Goal: Task Accomplishment & Management: Manage account settings

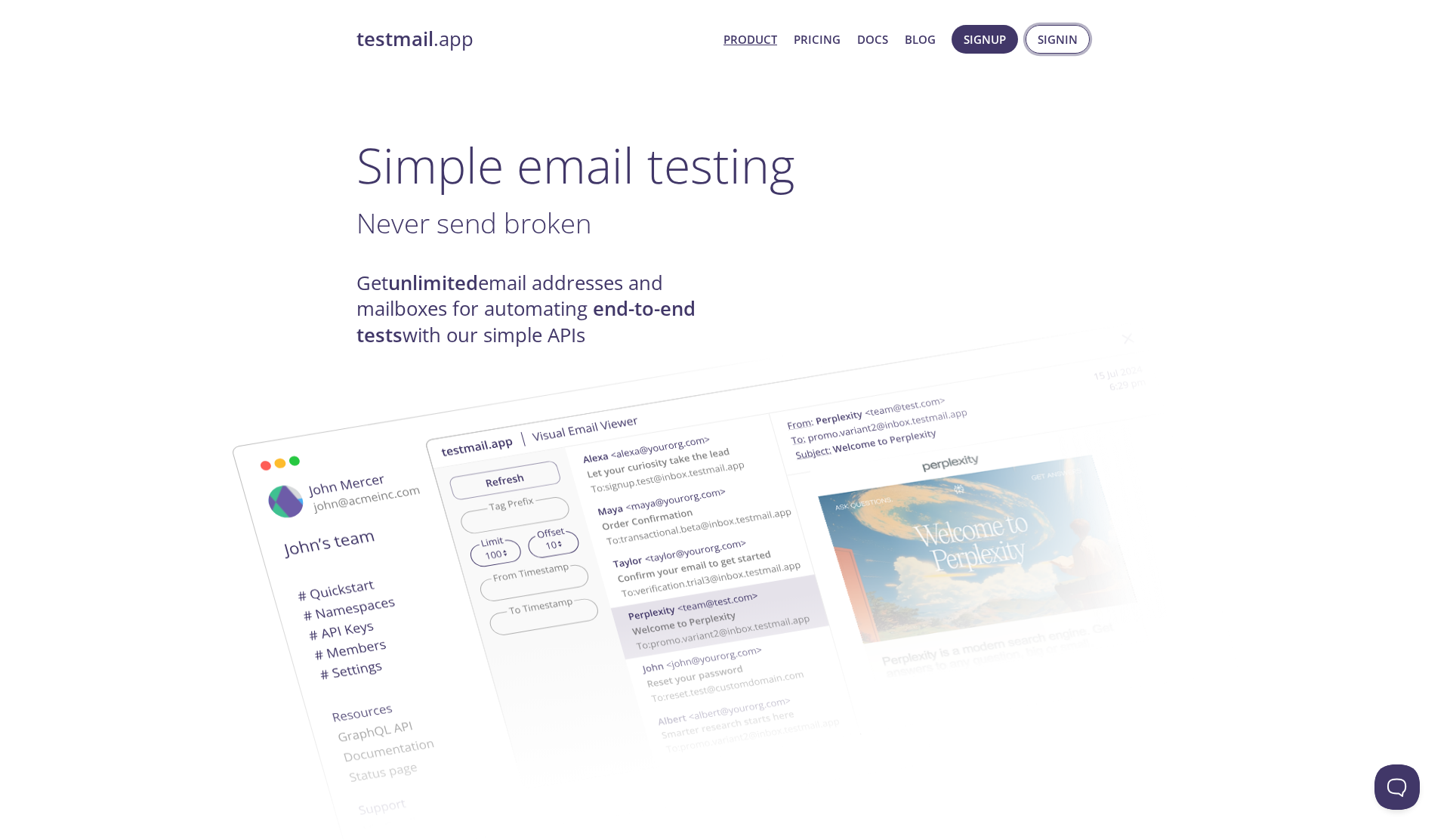
click at [1065, 41] on span "Signin" at bounding box center [1057, 39] width 40 height 20
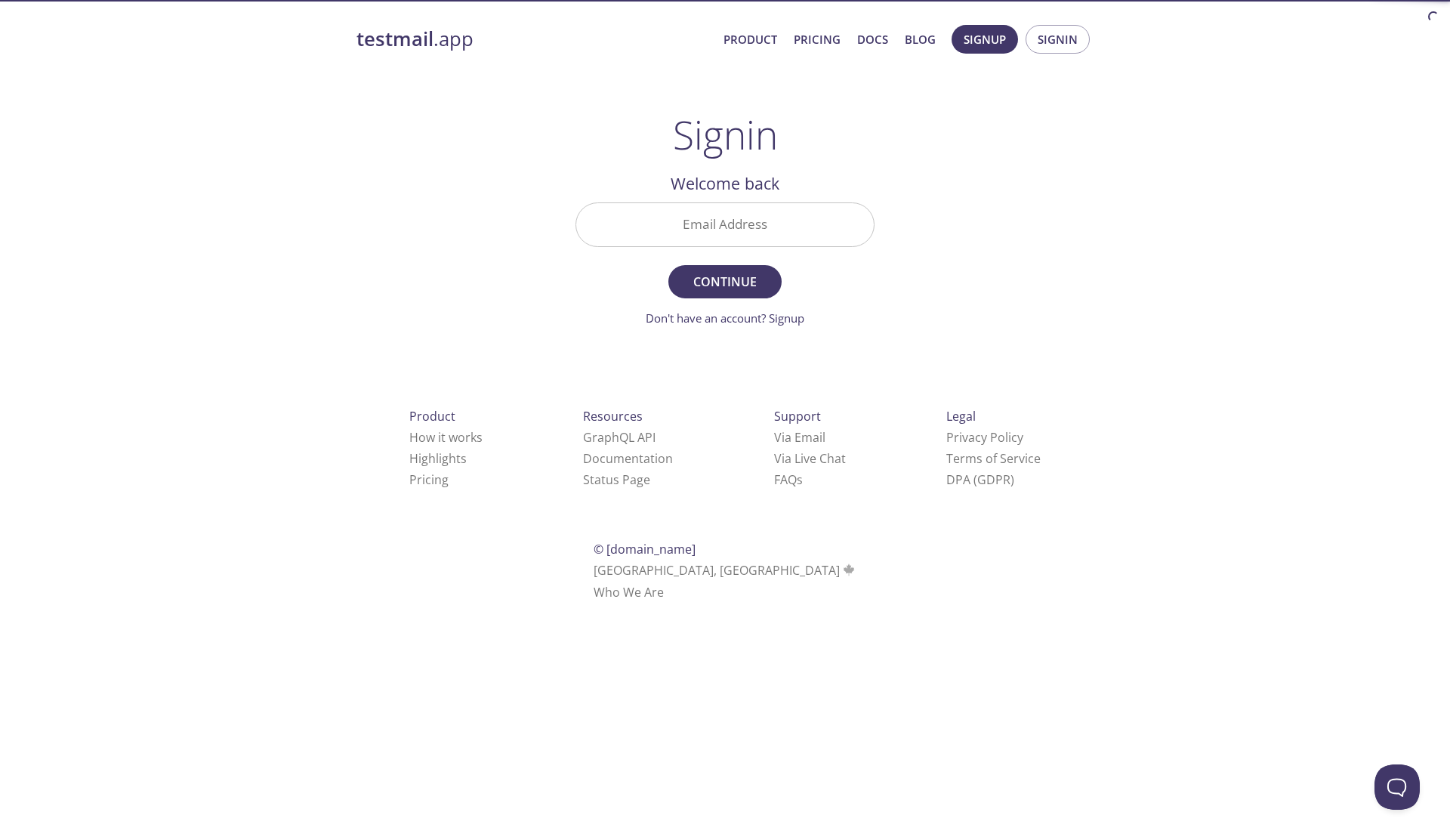
click at [695, 231] on input "Email Address" at bounding box center [725, 224] width 297 height 43
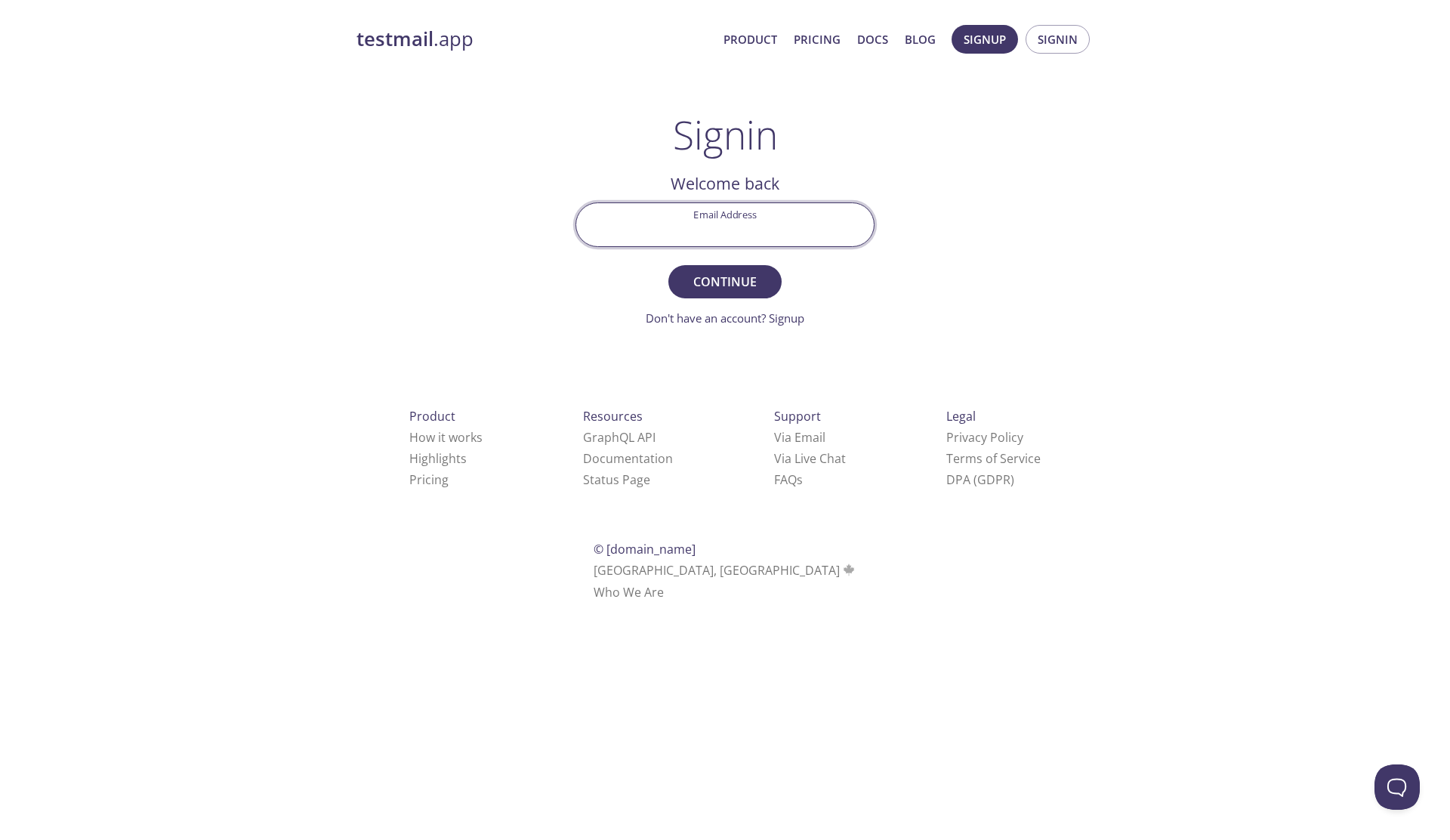
paste input "dcxtesting.email_static_a@inbox.testmail.app"
type input "dcxtesting.email_static_a@inbox.testmail.app"
click at [734, 282] on span "Continue" at bounding box center [724, 282] width 80 height 21
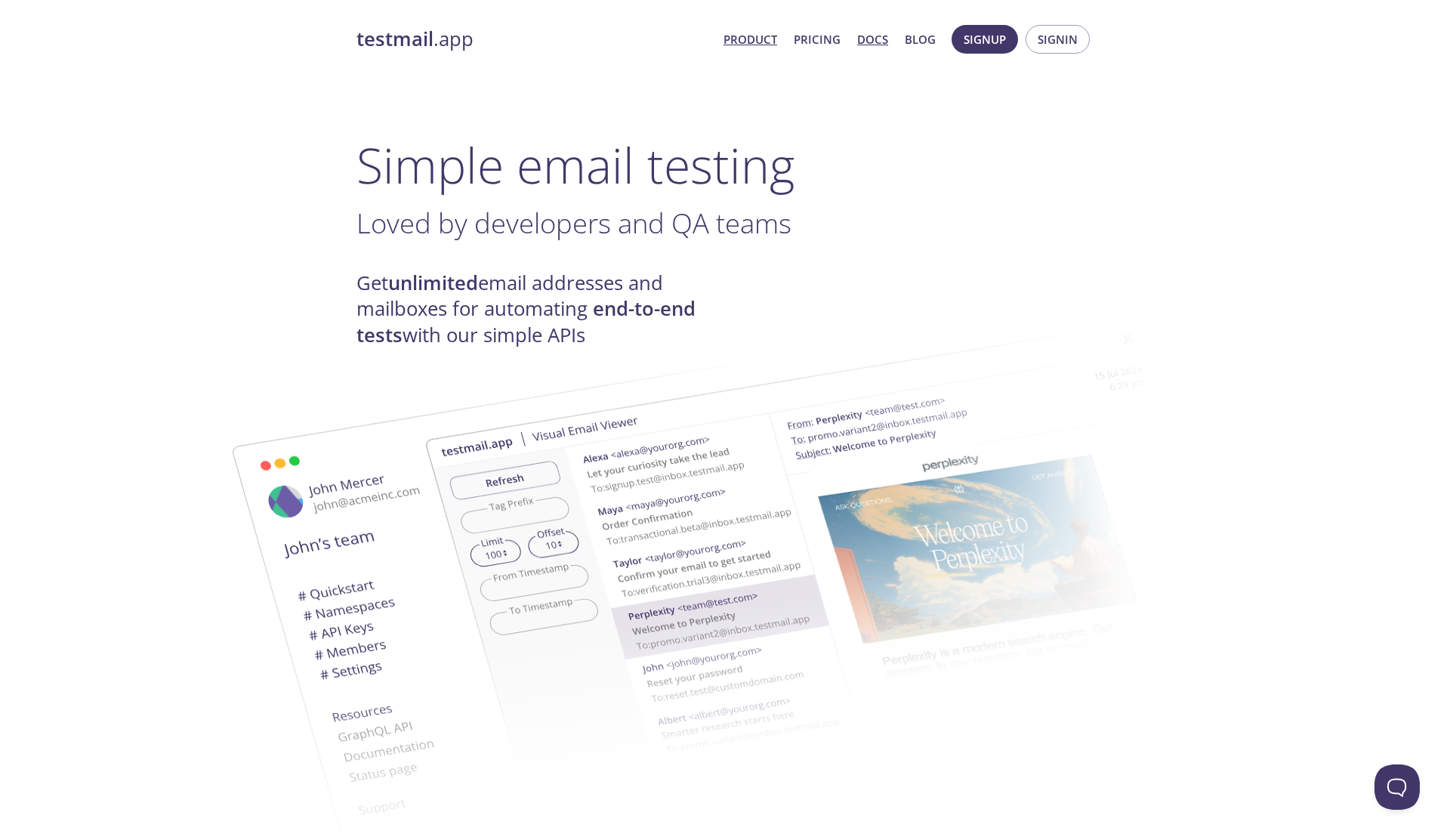
click at [874, 44] on link "Docs" at bounding box center [873, 39] width 31 height 20
click at [1048, 33] on span "Signin" at bounding box center [1057, 39] width 40 height 20
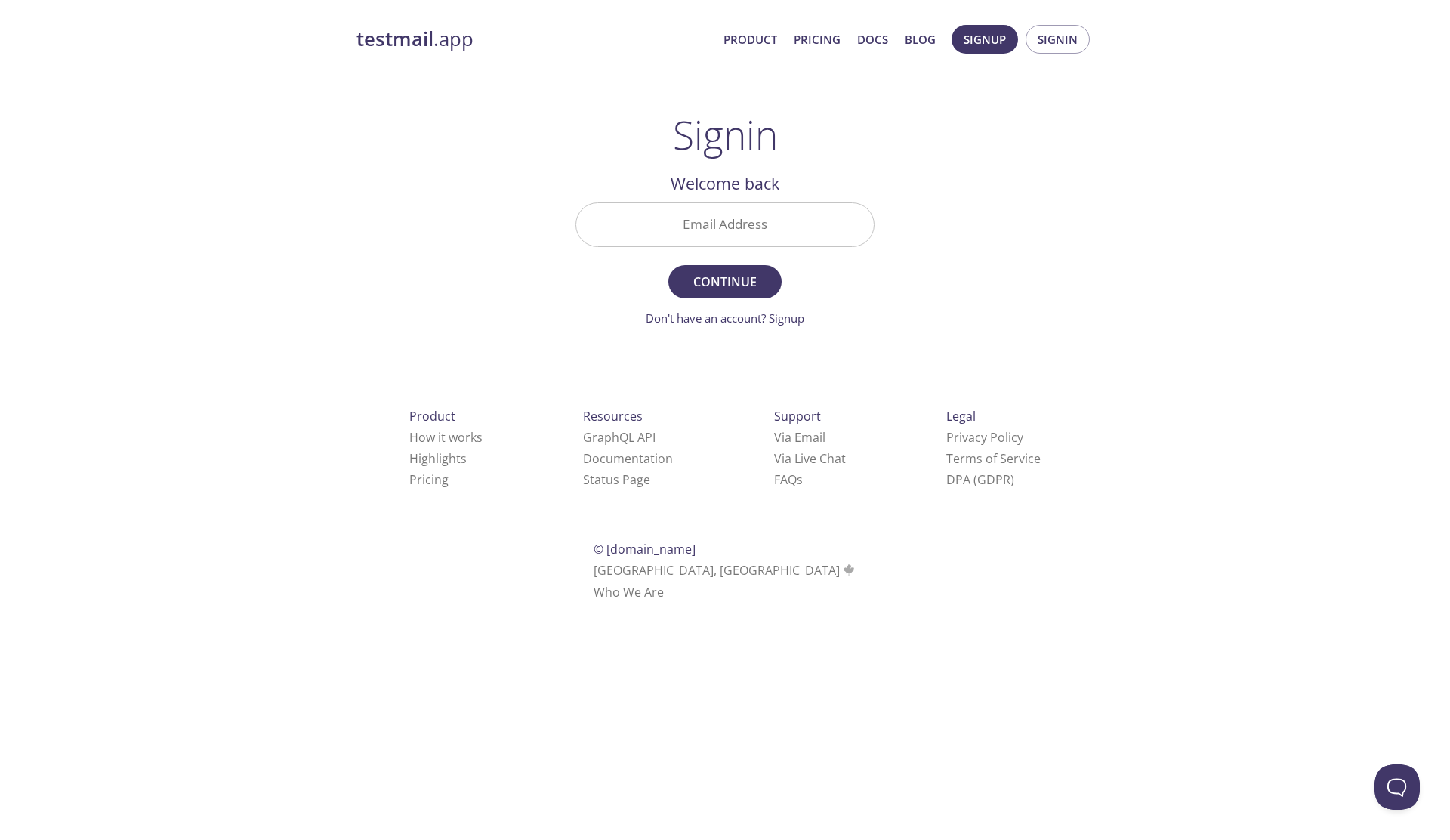
click at [701, 230] on input "Email Address" at bounding box center [725, 224] width 297 height 43
click at [697, 315] on link "Don't have an account? Signup" at bounding box center [724, 318] width 158 height 15
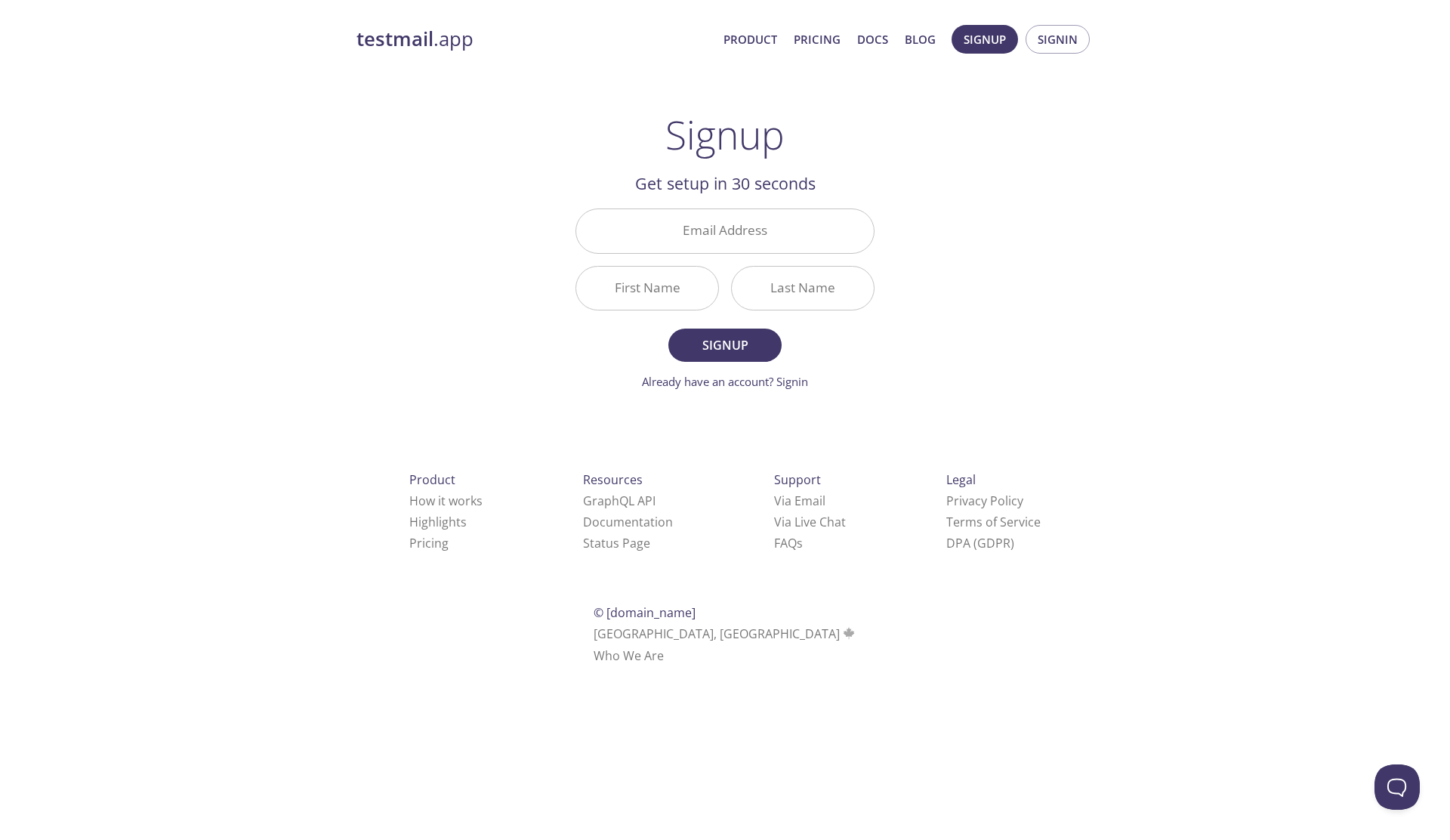
click at [961, 211] on div "testmail .app Product Pricing Docs Blog Signup Signin Signup Get setup in 30 se…" at bounding box center [725, 361] width 773 height 693
click at [746, 238] on input "Email Address" at bounding box center [725, 231] width 297 height 43
type input "o"
type input "[EMAIL_ADDRESS][DOMAIN_NAME]"
click at [633, 301] on input "First Name" at bounding box center [647, 288] width 142 height 43
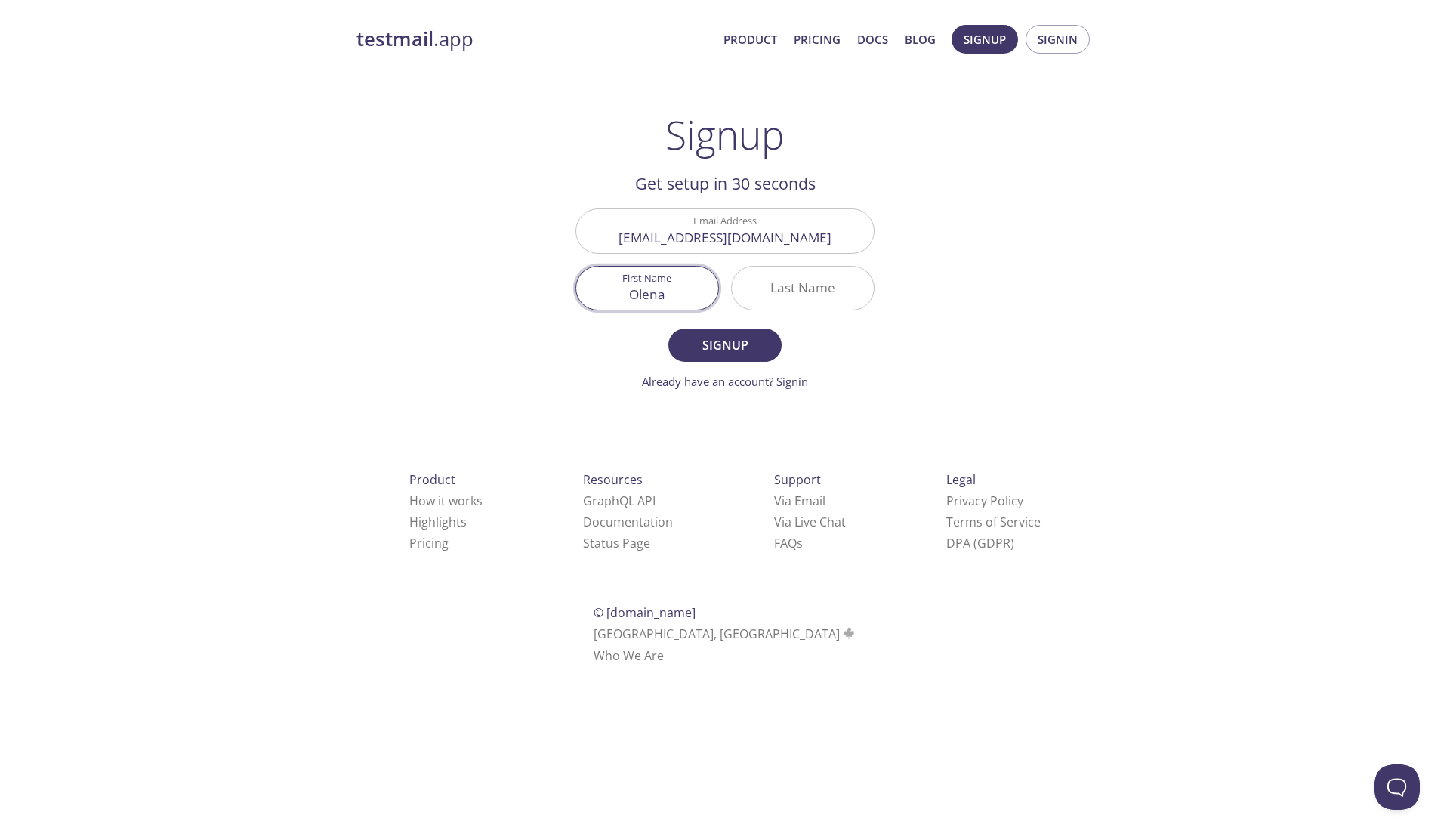
type input "Olena"
click at [783, 282] on input "Last Name" at bounding box center [802, 288] width 142 height 43
type input "H"
click at [748, 352] on span "Signup" at bounding box center [724, 345] width 80 height 21
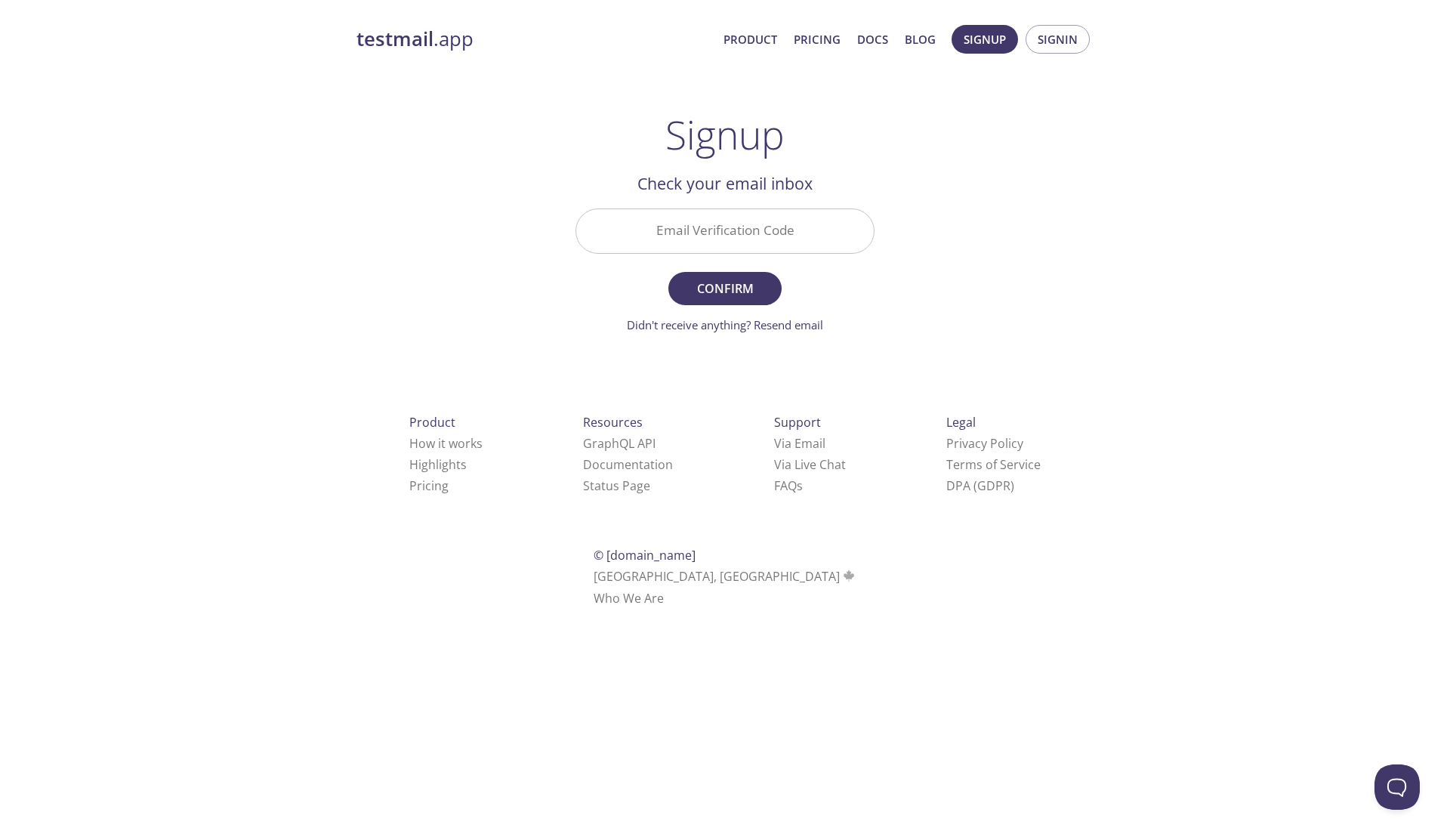
click at [732, 227] on input "Email Verification Code" at bounding box center [725, 231] width 297 height 43
click at [718, 319] on link "Don't have an account? Signup" at bounding box center [724, 318] width 158 height 15
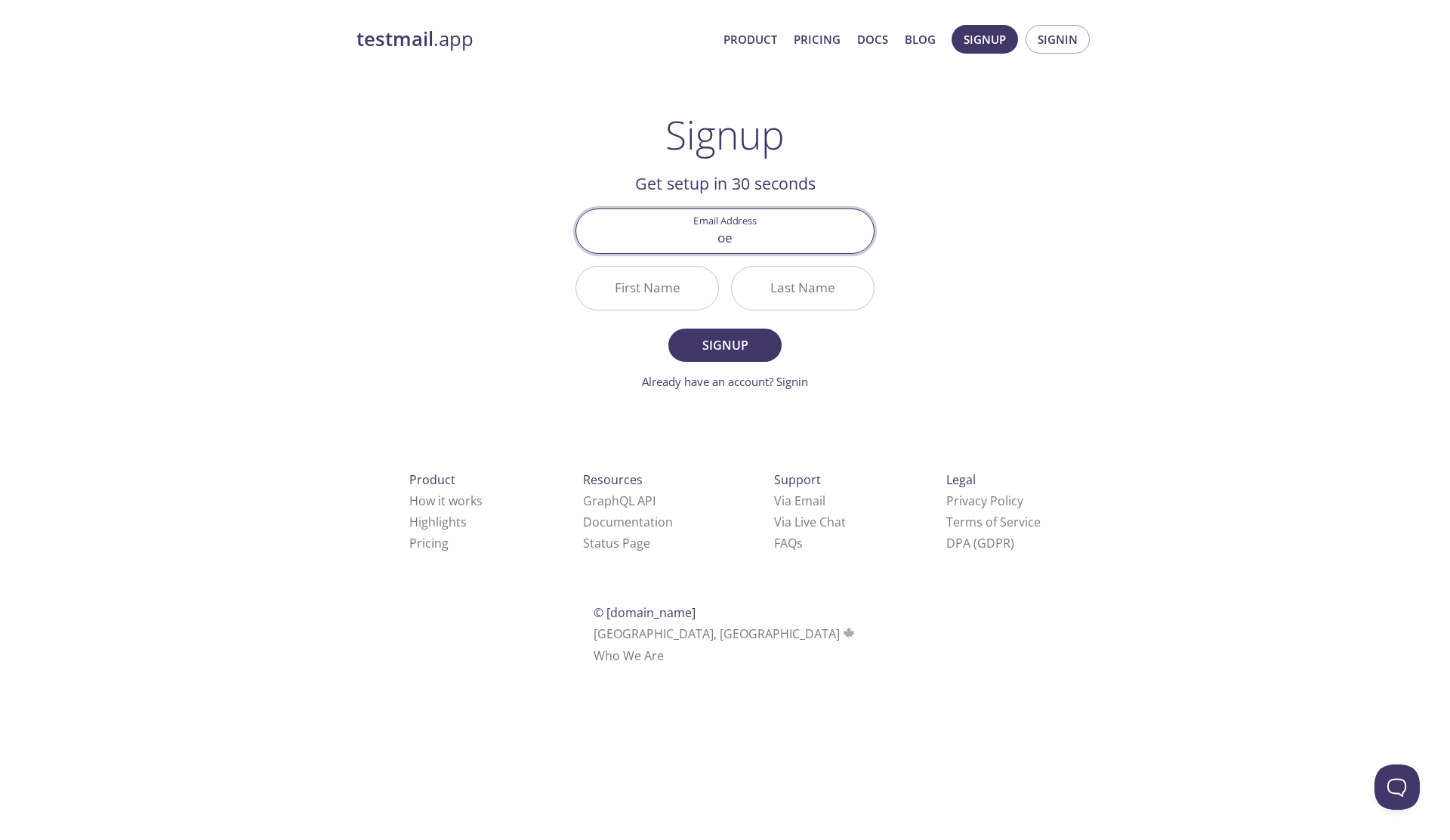
type input "o"
click at [703, 237] on input "Email Address" at bounding box center [725, 231] width 297 height 43
type input "[EMAIL_ADDRESS][DOMAIN_NAME]"
click at [652, 298] on input "First Name" at bounding box center [647, 288] width 142 height 43
type input "Olena"
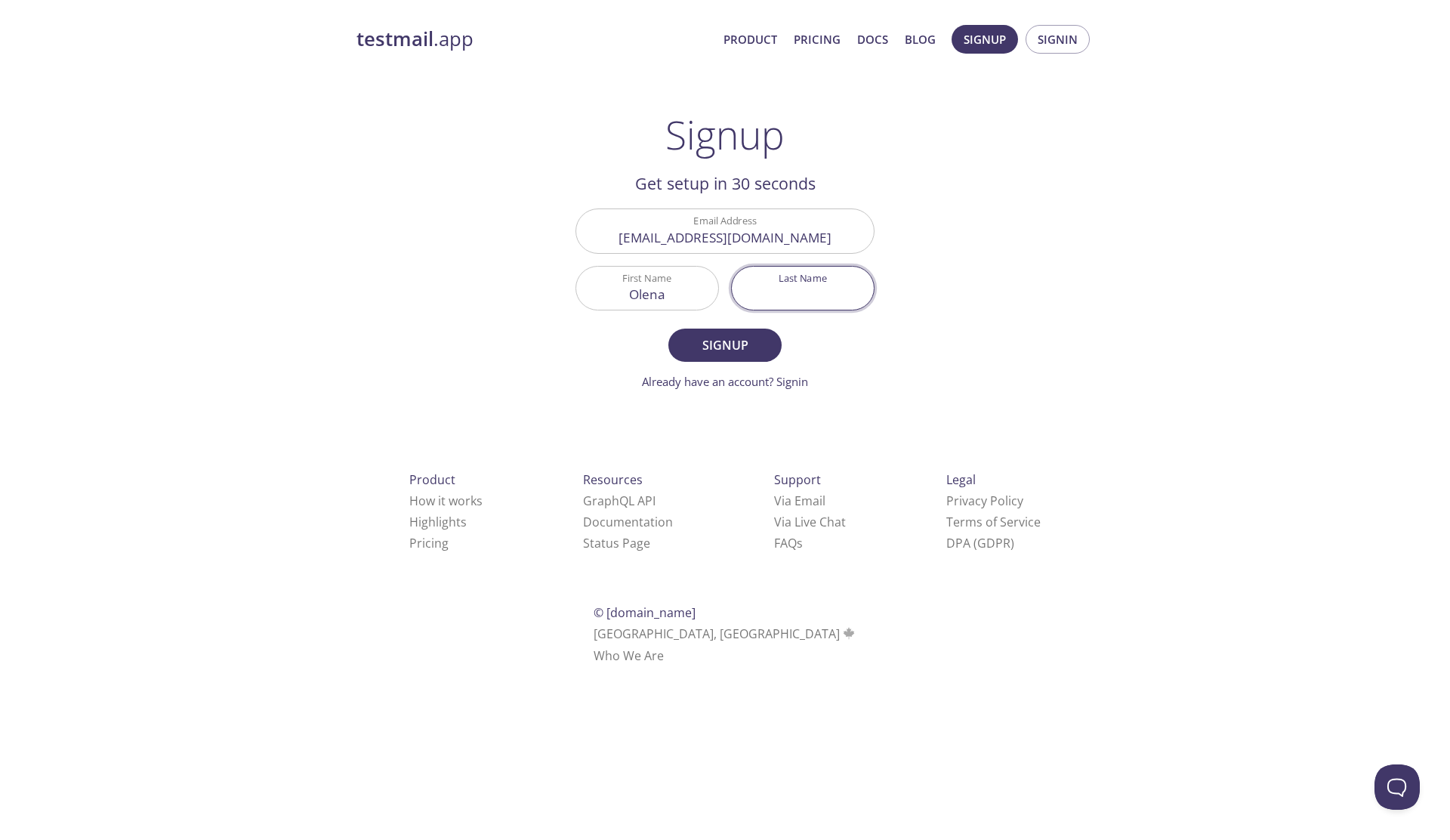
click at [799, 284] on input "Last Name" at bounding box center [802, 288] width 142 height 43
click at [745, 379] on link "Already have an account? Signin" at bounding box center [725, 381] width 166 height 15
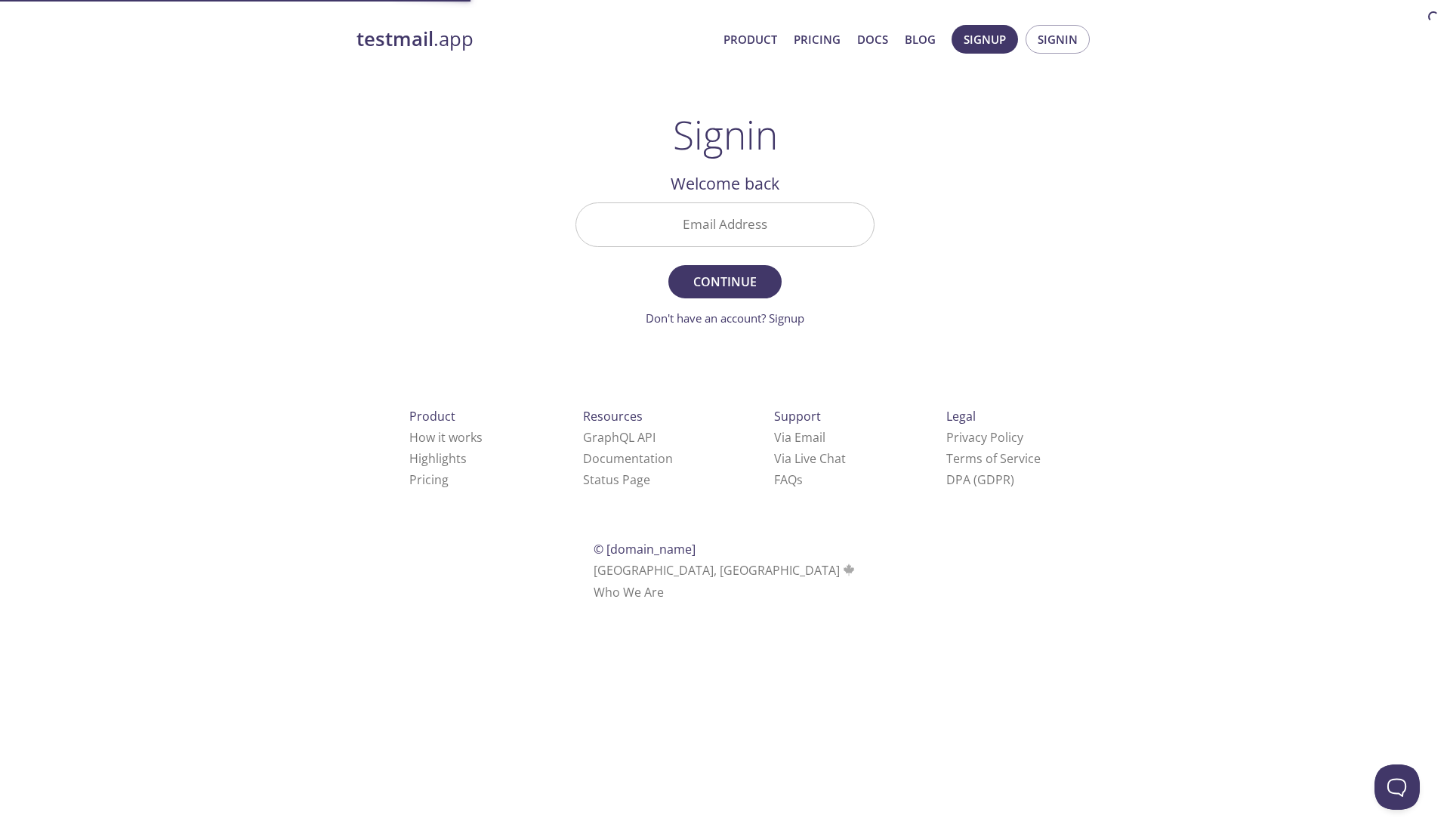
click at [697, 232] on input "Email Address" at bounding box center [725, 224] width 297 height 43
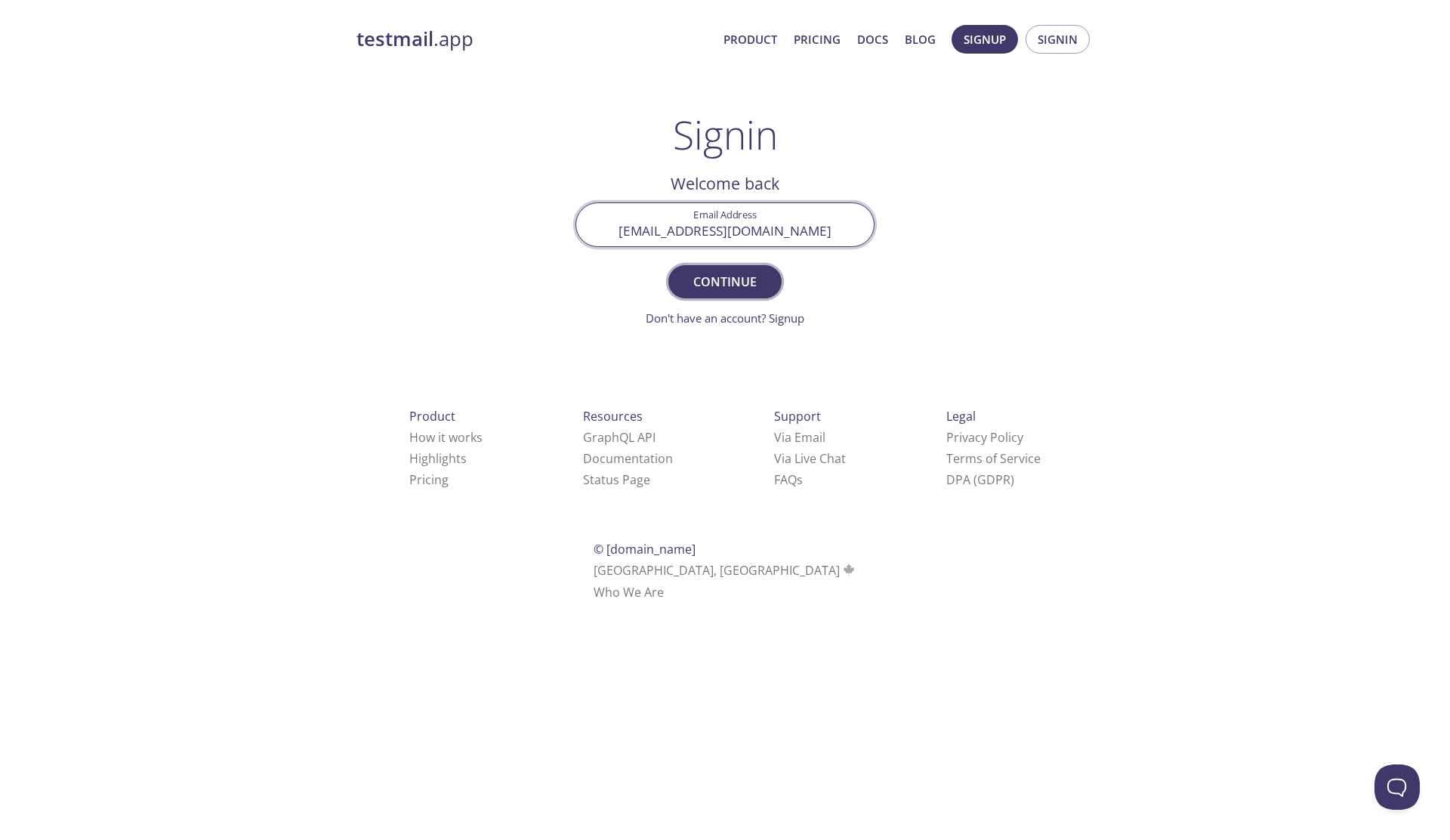
type input "[EMAIL_ADDRESS][DOMAIN_NAME]"
click at [715, 283] on span "Continue" at bounding box center [724, 282] width 80 height 21
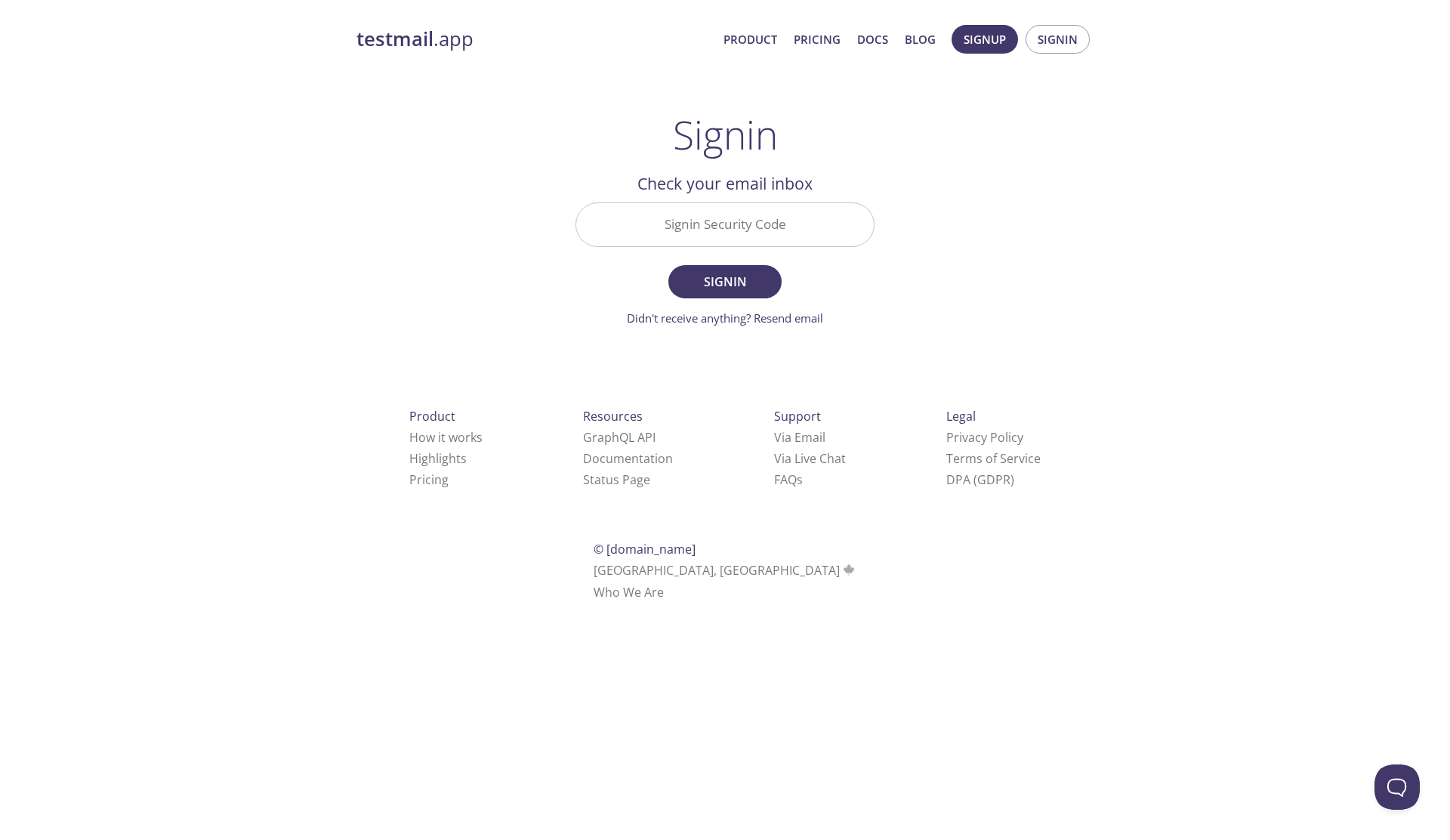
click at [734, 224] on input "Signin Security Code" at bounding box center [725, 224] width 297 height 43
paste input "K41U5B9"
type input "K41U5B9"
click at [741, 280] on span "Signin" at bounding box center [724, 282] width 80 height 21
click at [728, 235] on input "K41U5B9" at bounding box center [725, 224] width 297 height 43
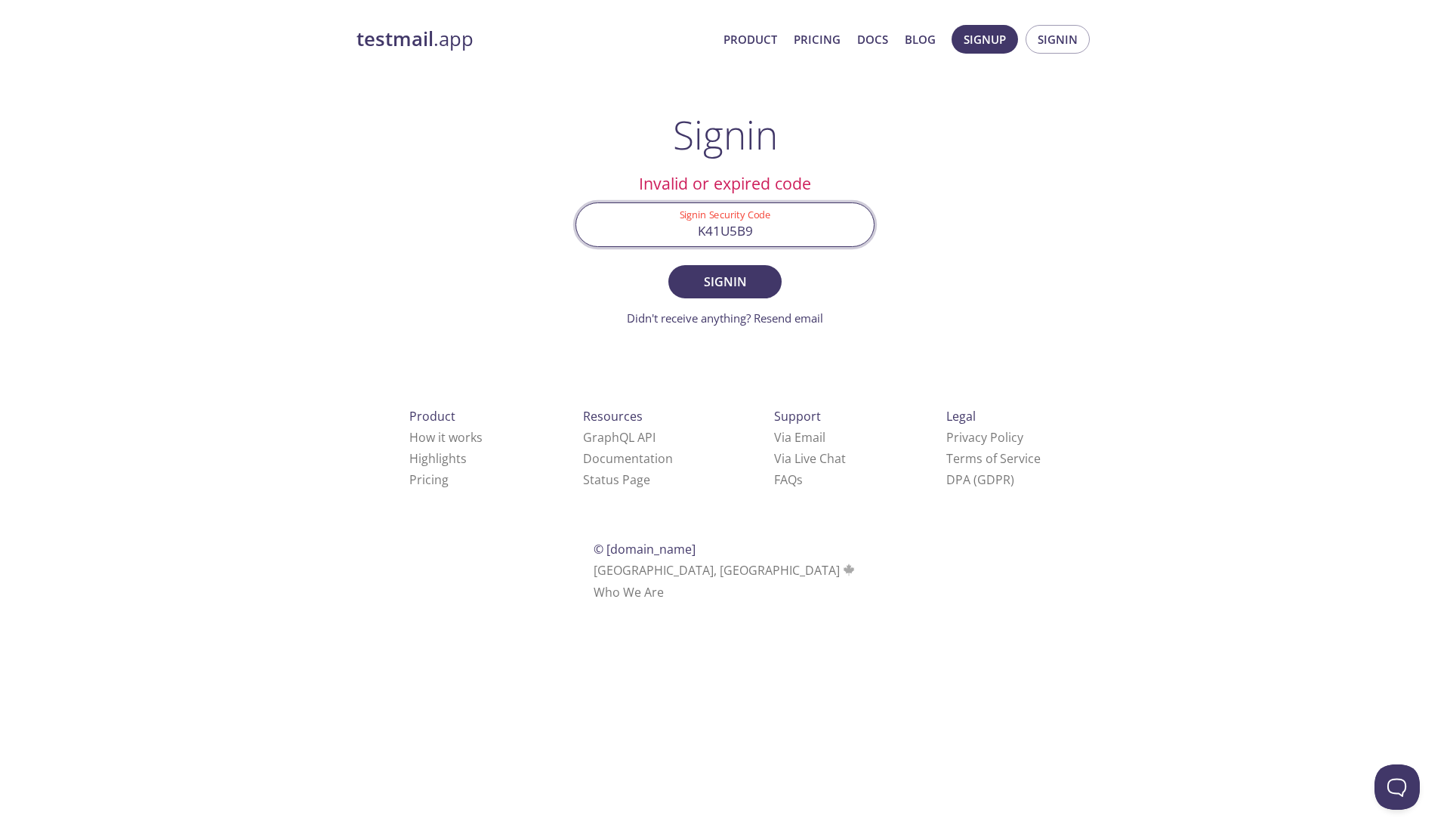
click at [728, 235] on input "K41U5B9" at bounding box center [725, 224] width 297 height 43
paste input "YC7S6RL"
type input "YC7S6RL"
click at [746, 279] on span "Signin" at bounding box center [724, 282] width 80 height 21
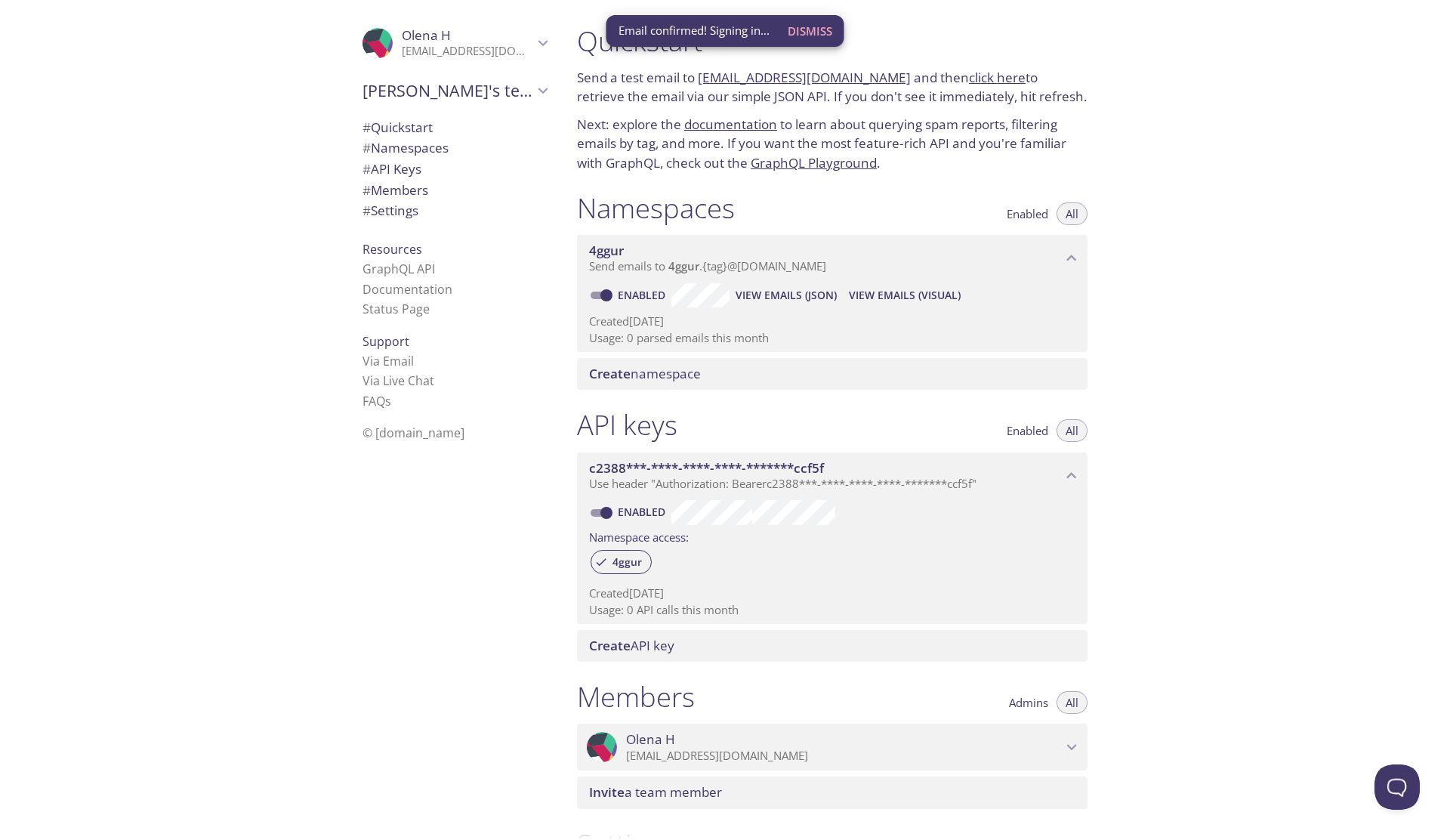
click at [818, 23] on span "Dismiss" at bounding box center [810, 31] width 44 height 20
click at [979, 80] on link "click here" at bounding box center [997, 77] width 57 height 17
